Goal: Information Seeking & Learning: Learn about a topic

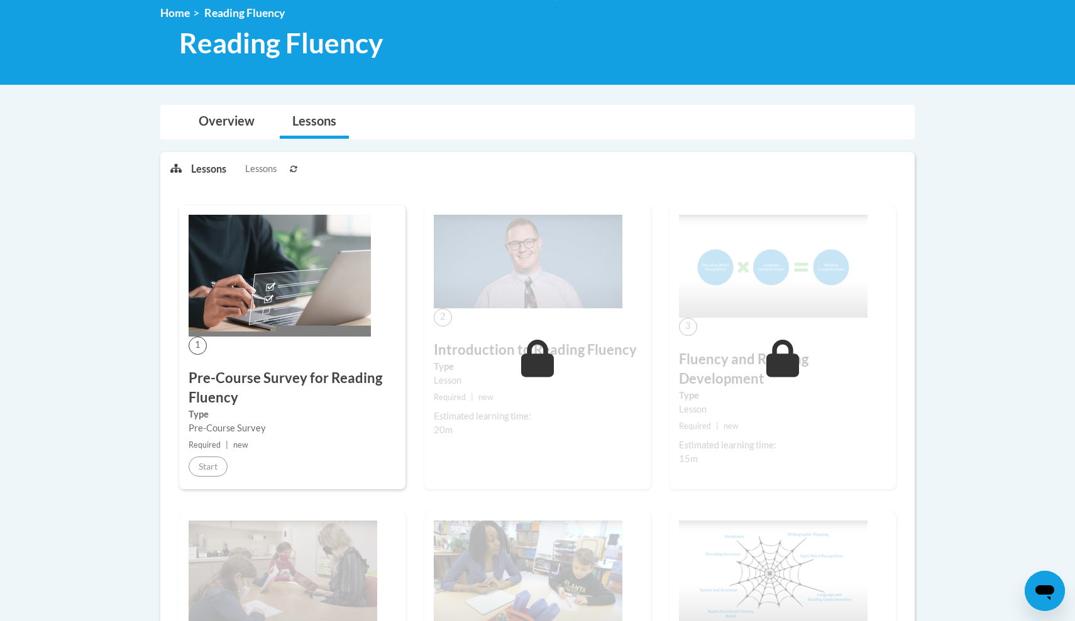
scroll to position [180, 0]
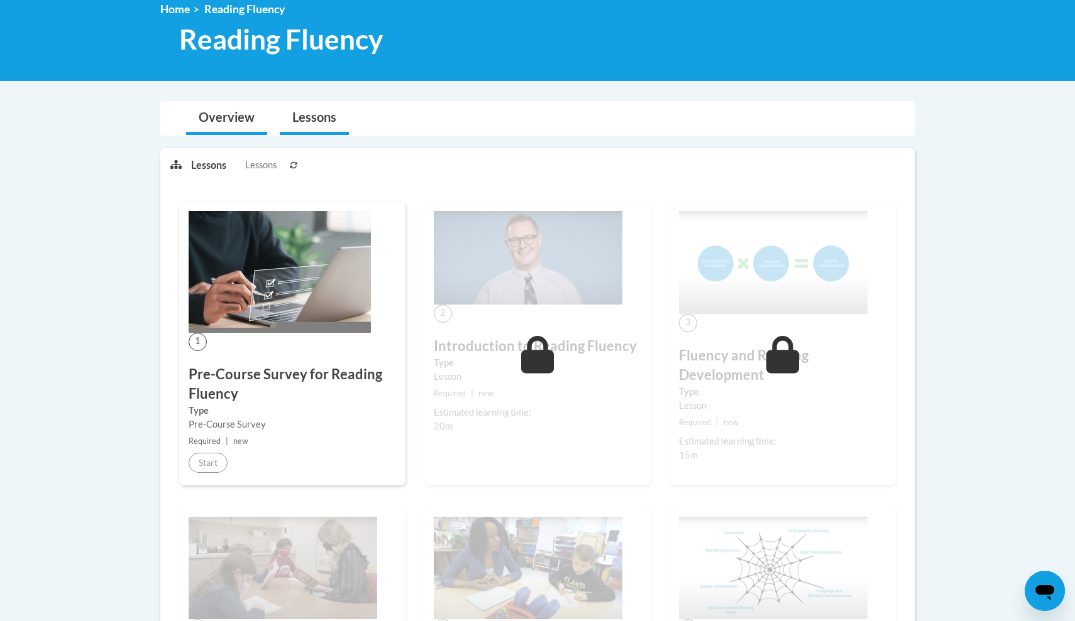
click at [230, 124] on link "Overview" at bounding box center [226, 118] width 81 height 33
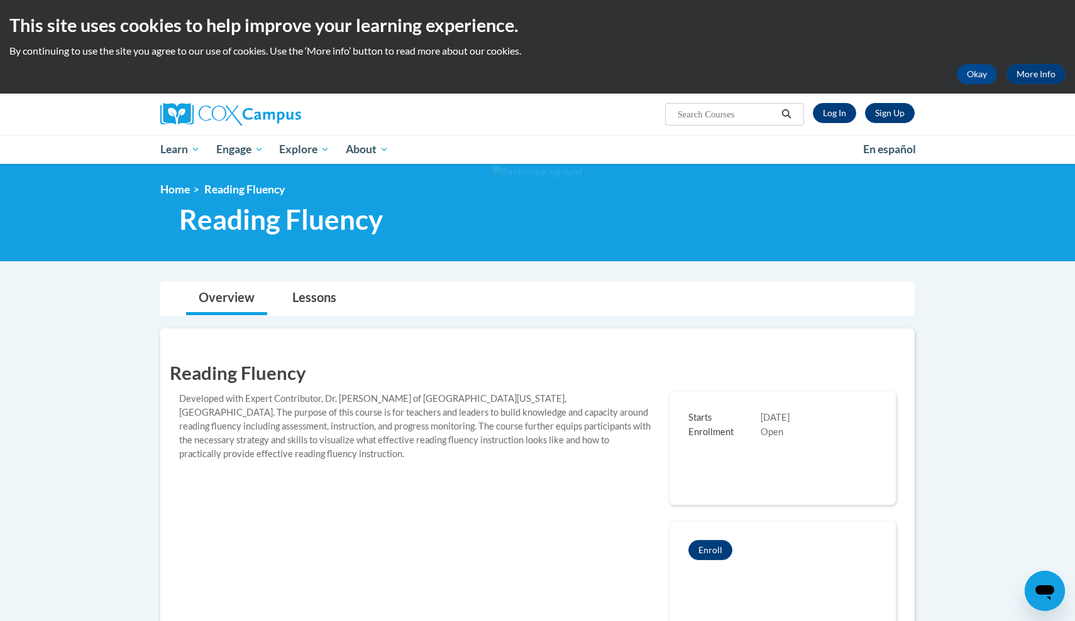
scroll to position [0, 0]
click at [843, 104] on link "Log In" at bounding box center [834, 113] width 43 height 20
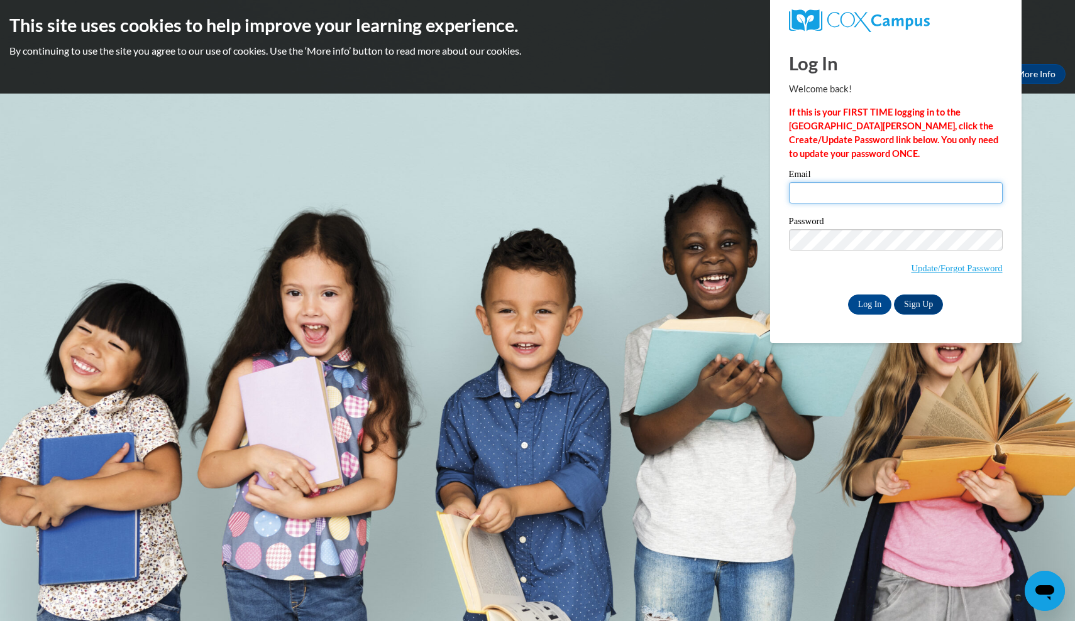
type input "kallinb2013@gmail.com"
click at [870, 298] on input "Log In" at bounding box center [870, 305] width 44 height 20
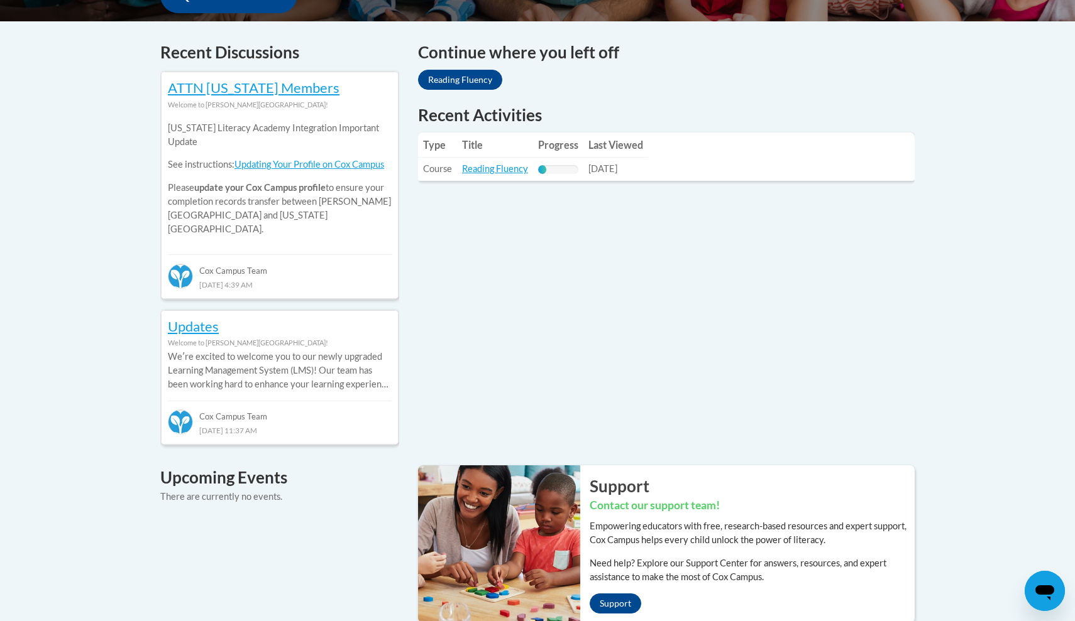
scroll to position [412, 0]
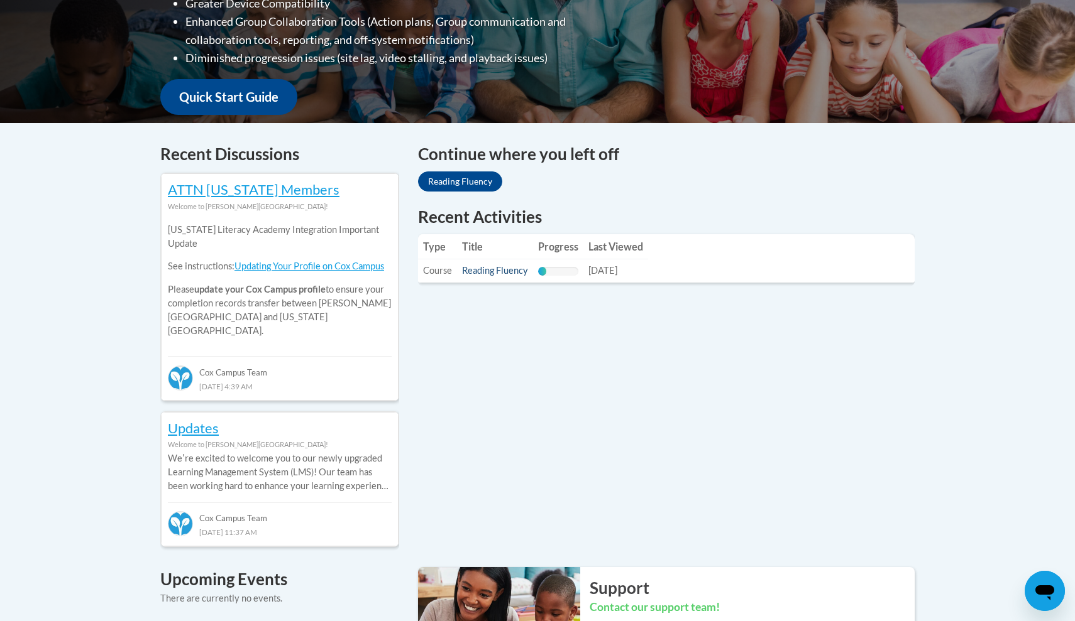
click at [502, 270] on link "Reading Fluency" at bounding box center [495, 270] width 66 height 11
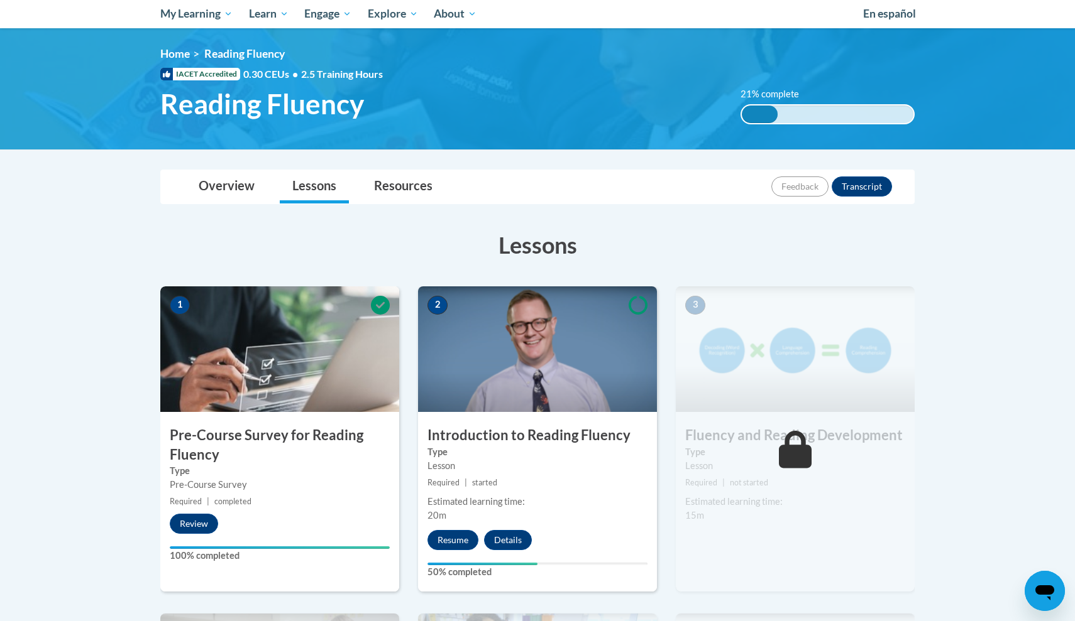
scroll to position [140, 0]
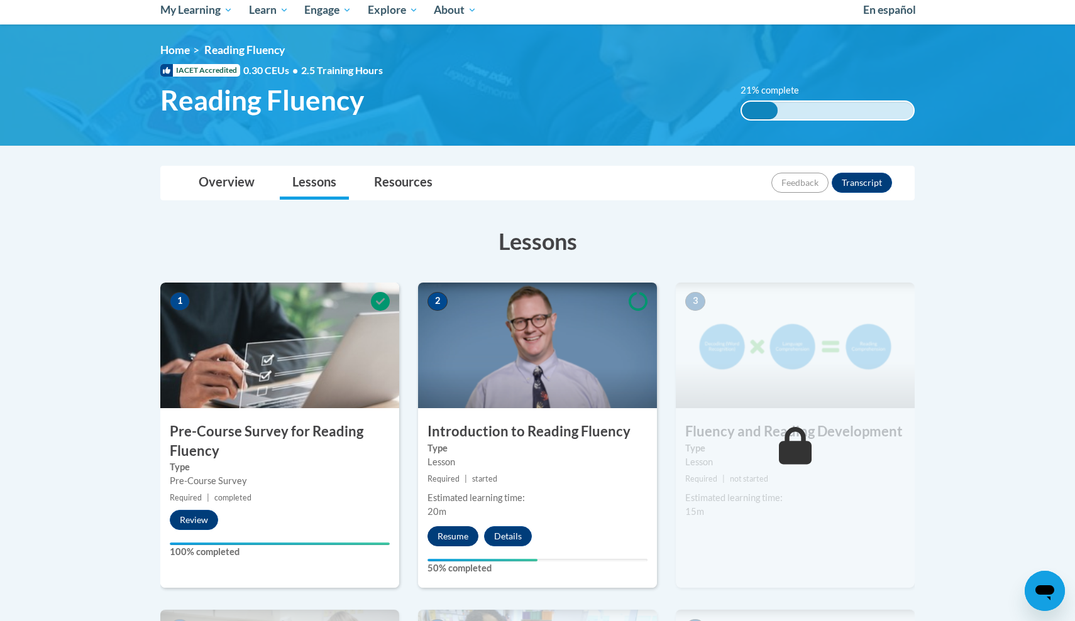
click at [444, 535] on button "Resume" at bounding box center [452, 537] width 51 height 20
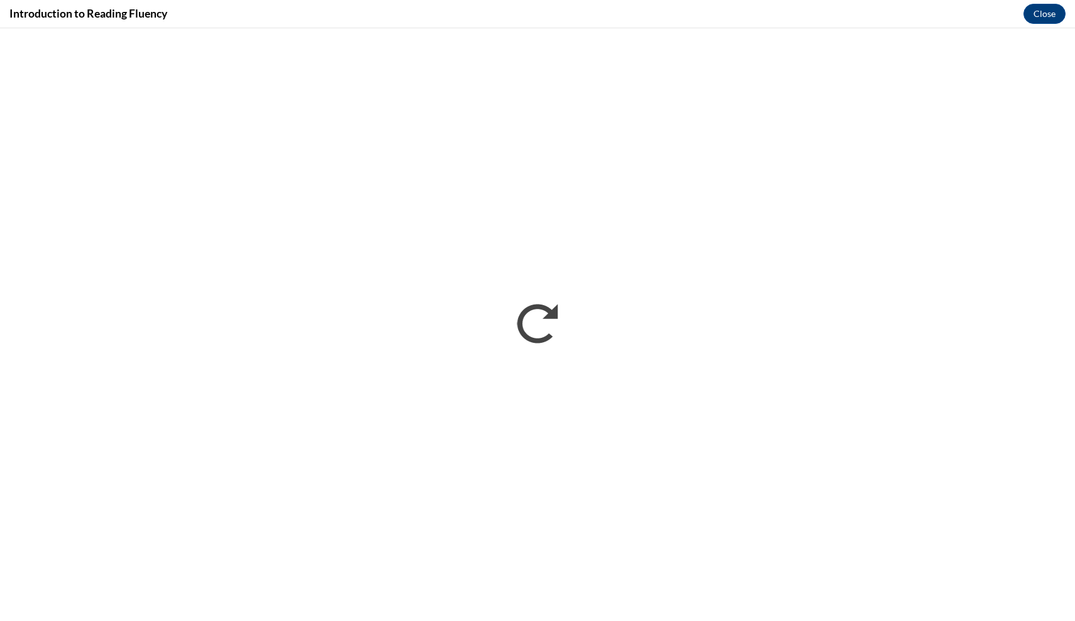
scroll to position [0, 0]
click at [647, 0] on div "Introduction to Reading Fluency Close" at bounding box center [537, 14] width 1075 height 28
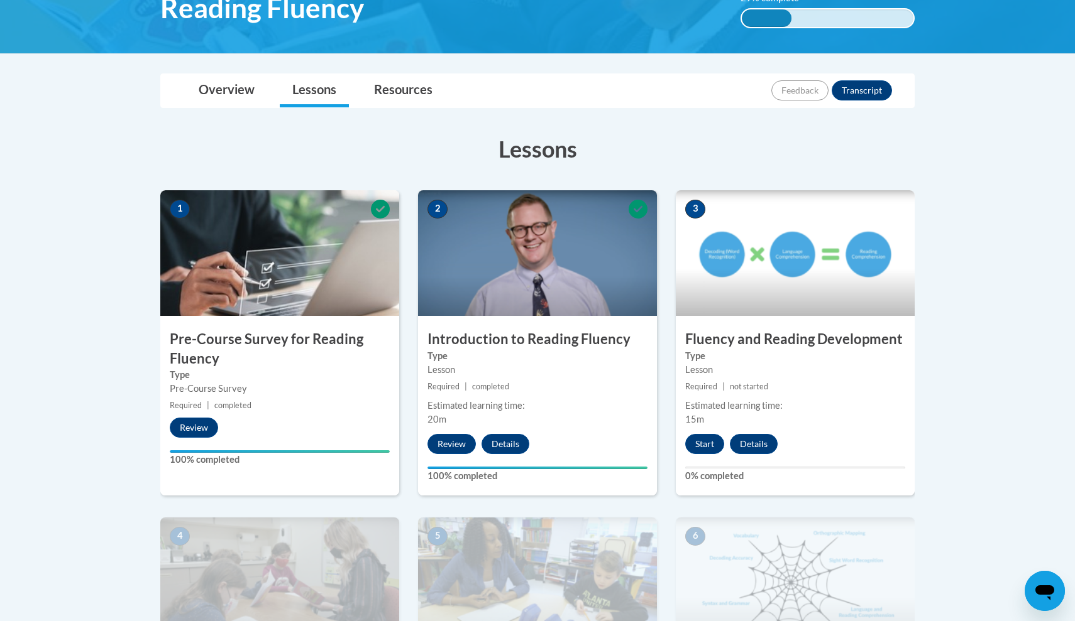
scroll to position [357, 0]
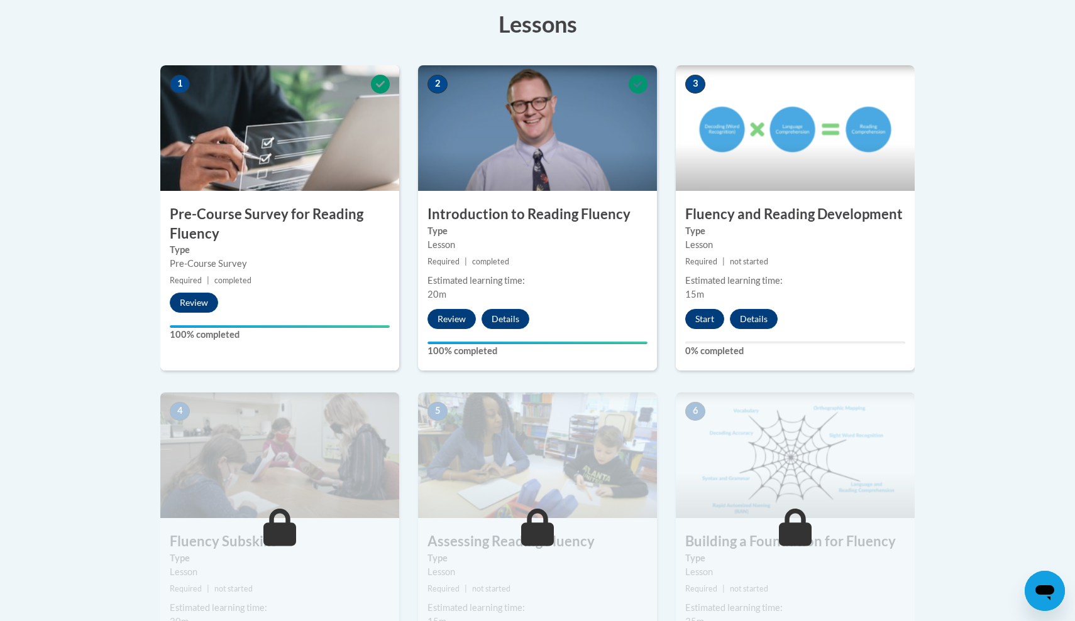
click at [713, 319] on button "Start" at bounding box center [704, 319] width 39 height 20
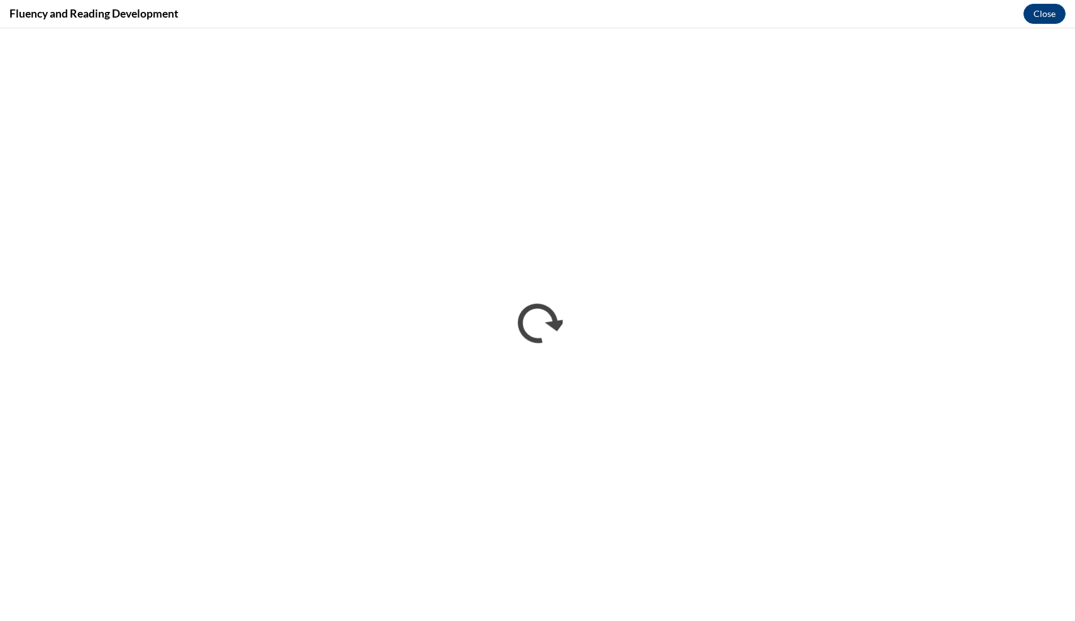
scroll to position [0, 0]
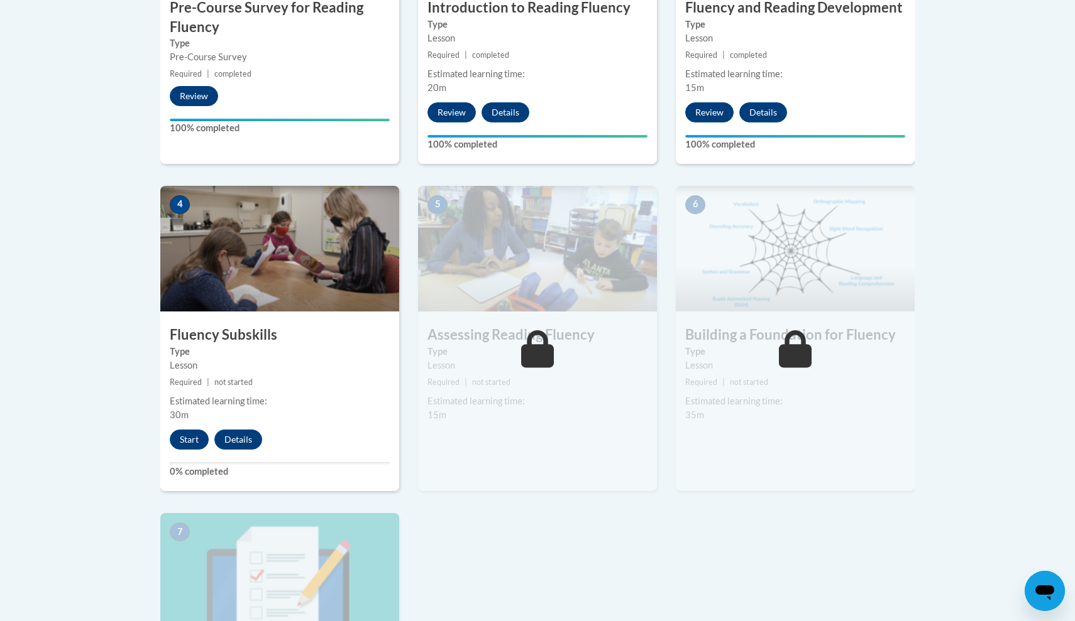
scroll to position [580, 0]
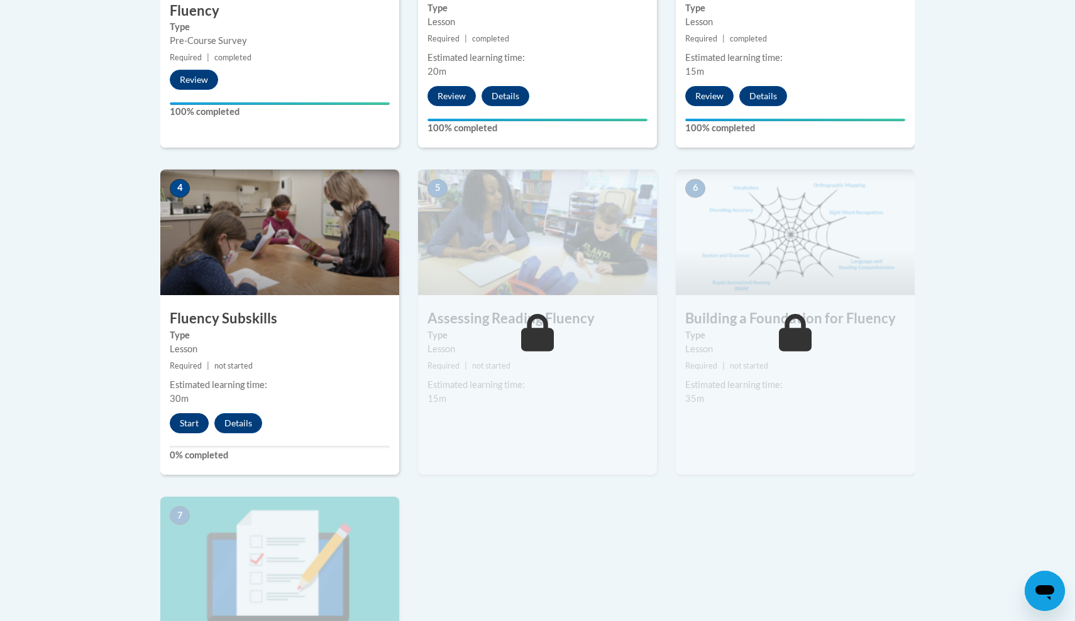
click at [197, 417] on button "Start" at bounding box center [189, 423] width 39 height 20
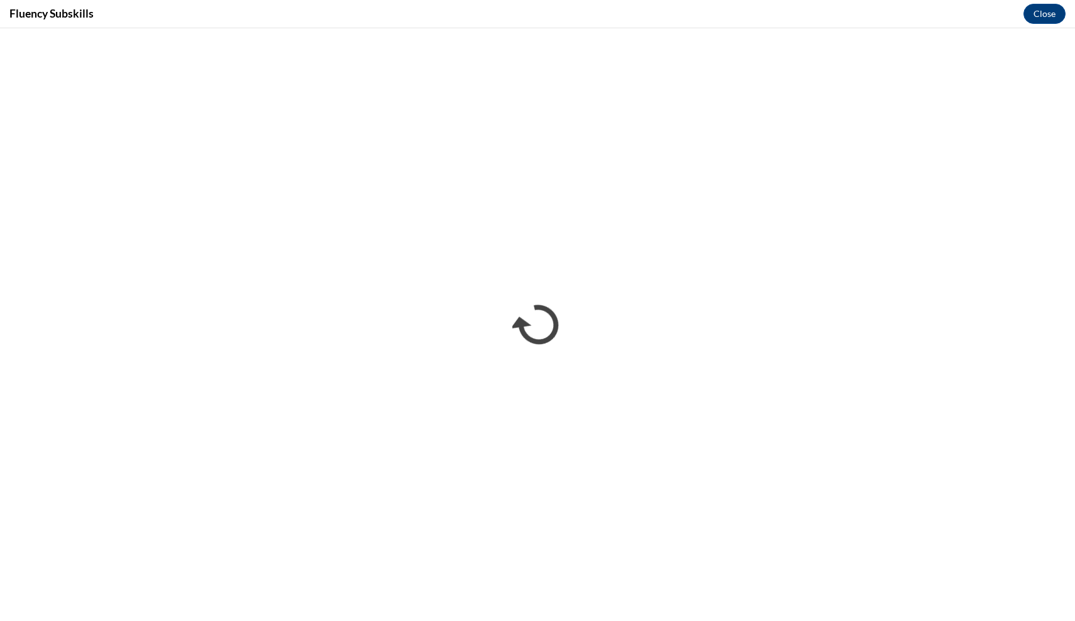
scroll to position [0, 0]
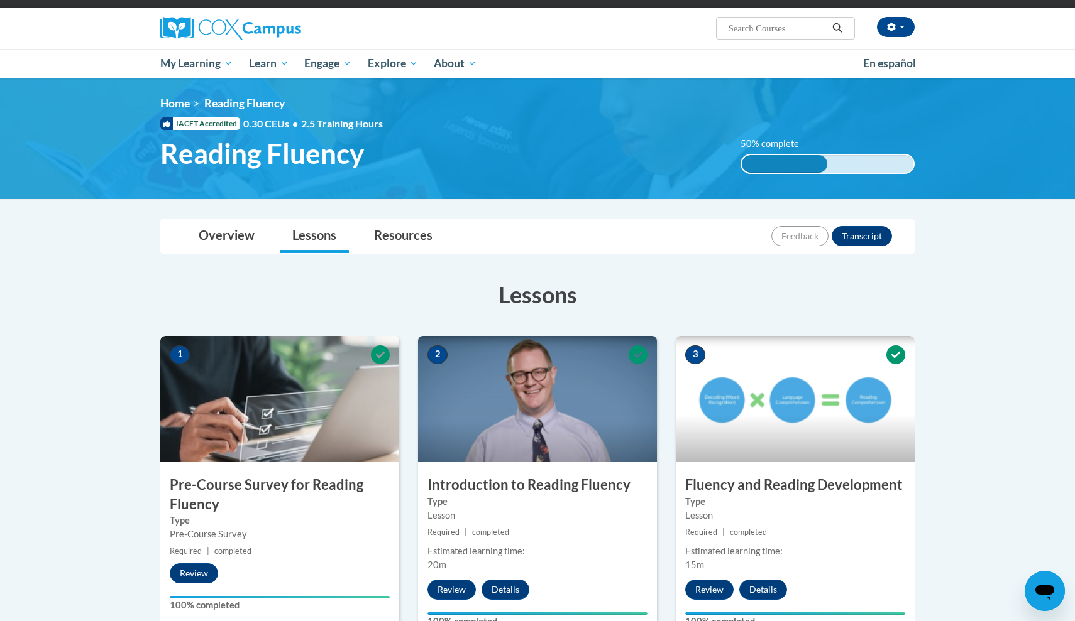
scroll to position [94, 0]
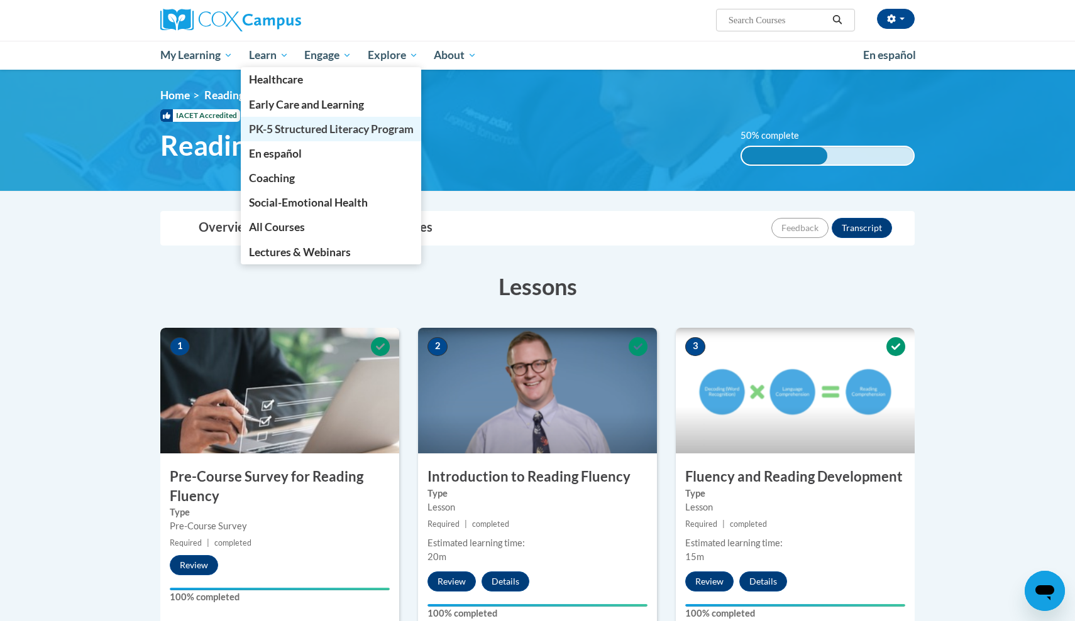
click at [265, 131] on span "PK-5 Structured Literacy Program" at bounding box center [331, 129] width 165 height 13
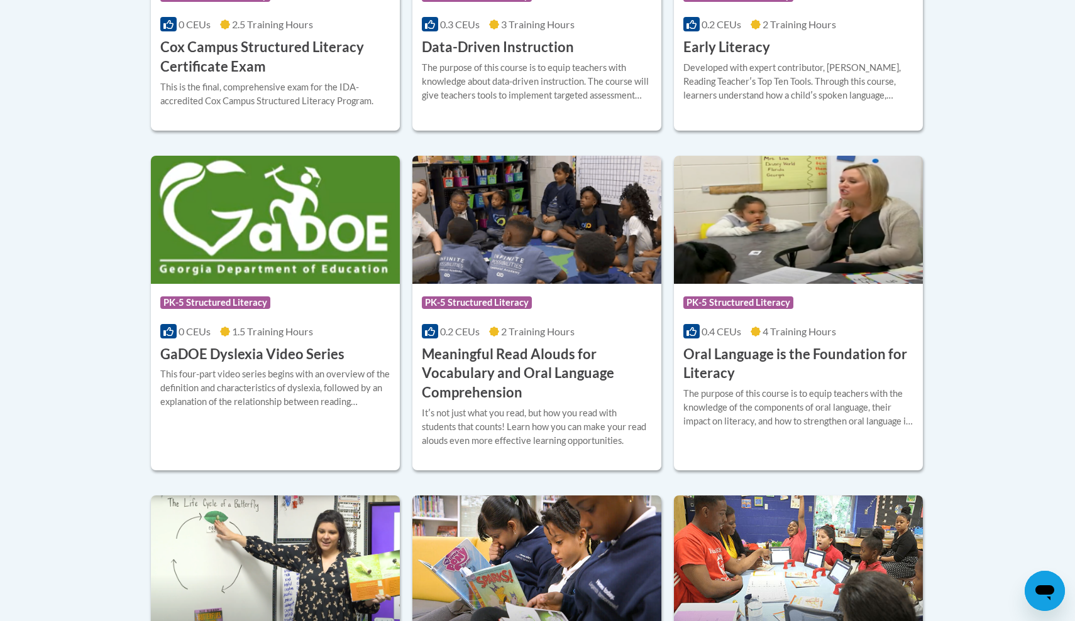
scroll to position [725, 0]
